Goal: Transaction & Acquisition: Purchase product/service

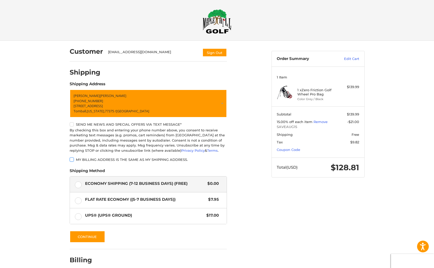
scroll to position [25, 0]
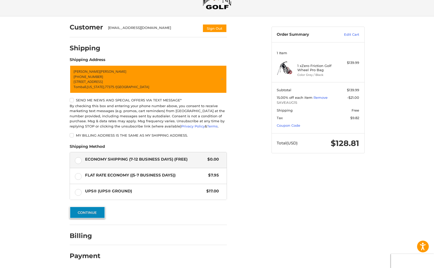
click at [100, 209] on button "Continue" at bounding box center [87, 213] width 35 height 12
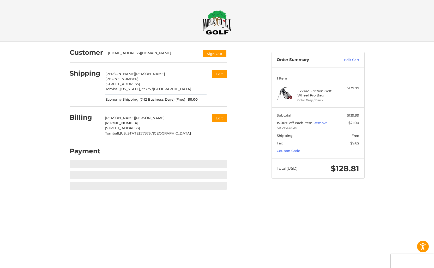
scroll to position [16, 0]
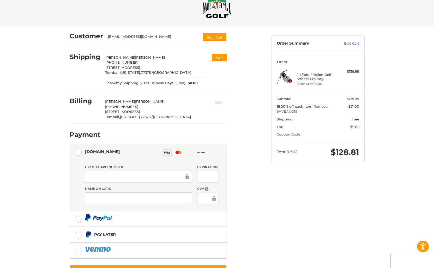
click at [219, 100] on button "Edit" at bounding box center [219, 102] width 16 height 9
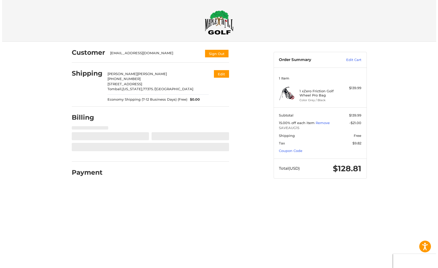
scroll to position [0, 0]
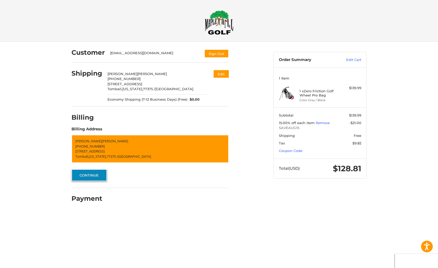
click at [91, 173] on button "Continue" at bounding box center [89, 175] width 35 height 12
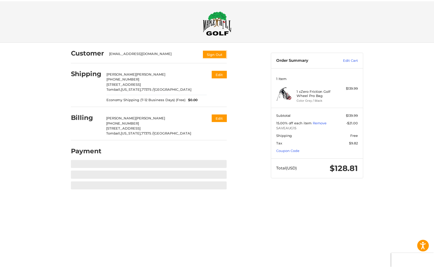
scroll to position [16, 0]
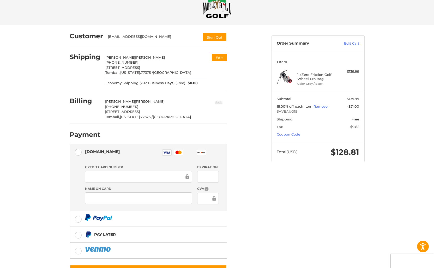
click at [223, 102] on button "Edit" at bounding box center [219, 102] width 16 height 9
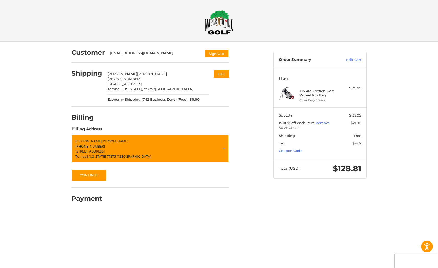
click at [197, 118] on div at bounding box center [168, 119] width 122 height 7
click at [93, 175] on button "Continue" at bounding box center [89, 175] width 35 height 12
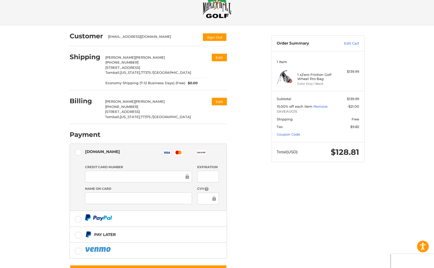
scroll to position [25, 0]
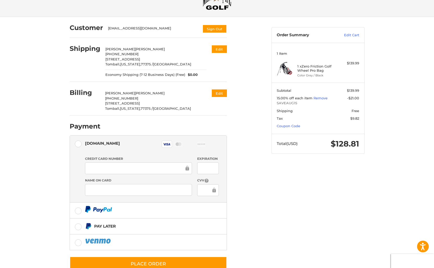
click at [139, 185] on div at bounding box center [138, 190] width 107 height 12
click at [135, 193] on div at bounding box center [138, 190] width 107 height 12
click at [218, 188] on div at bounding box center [208, 190] width 22 height 12
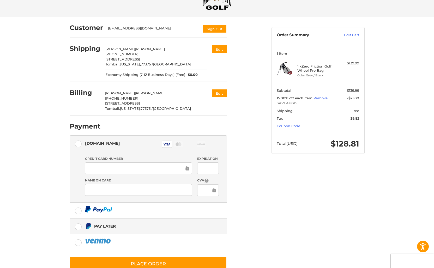
scroll to position [38, 0]
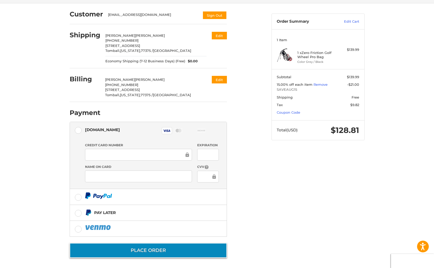
click at [146, 247] on button "Place Order" at bounding box center [148, 250] width 157 height 15
